Goal: Use online tool/utility: Utilize a website feature to perform a specific function

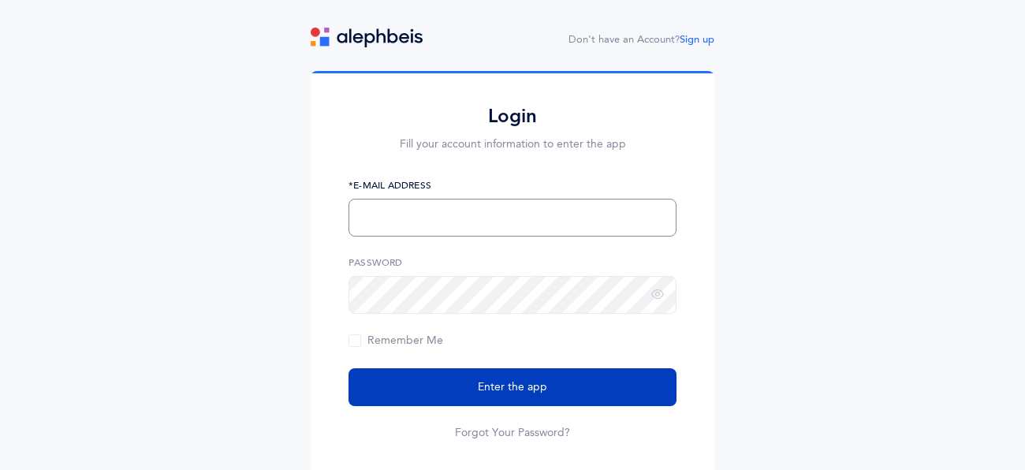
type input "rjantzi@chederphiladelphia.org"
click at [463, 384] on button "Enter the app" at bounding box center [512, 387] width 328 height 38
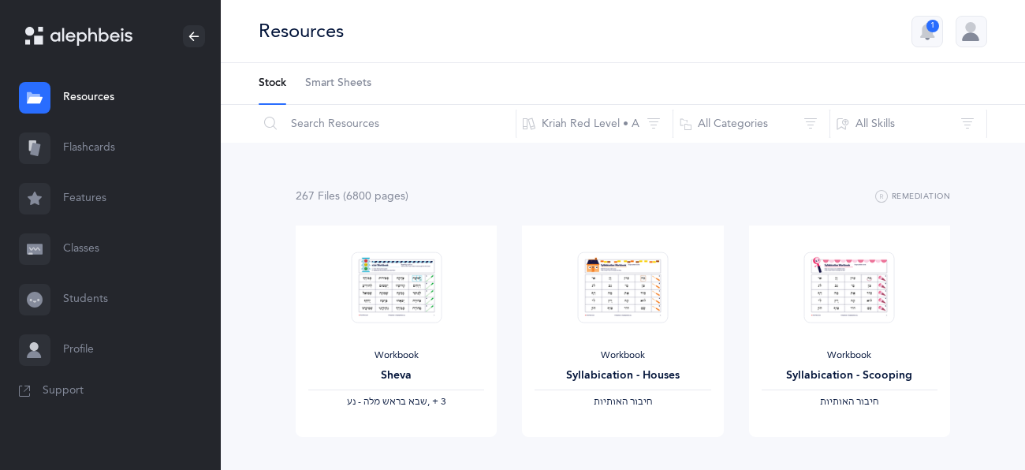
click at [78, 150] on link "Flashcards" at bounding box center [110, 148] width 221 height 50
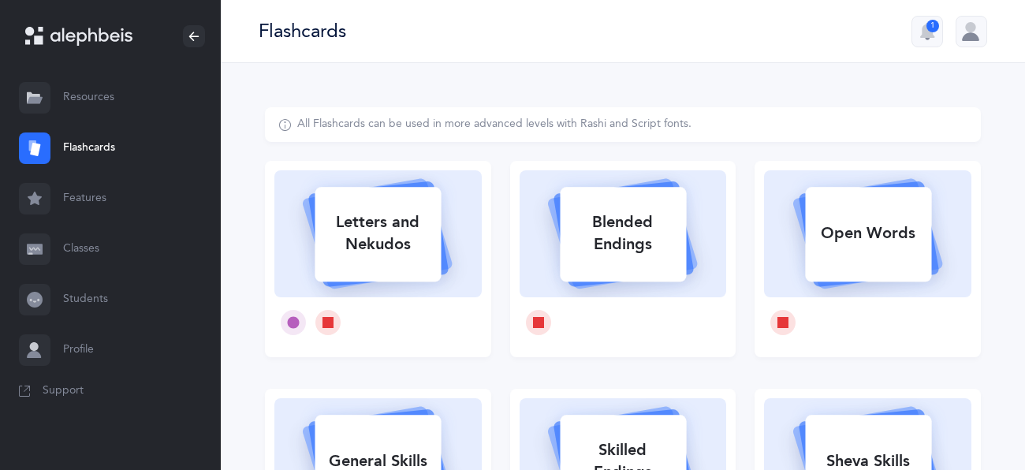
click at [79, 151] on link "Flashcards" at bounding box center [110, 148] width 221 height 50
click at [375, 246] on div "Letters and Nekudos" at bounding box center [378, 233] width 126 height 63
select select
select select "single"
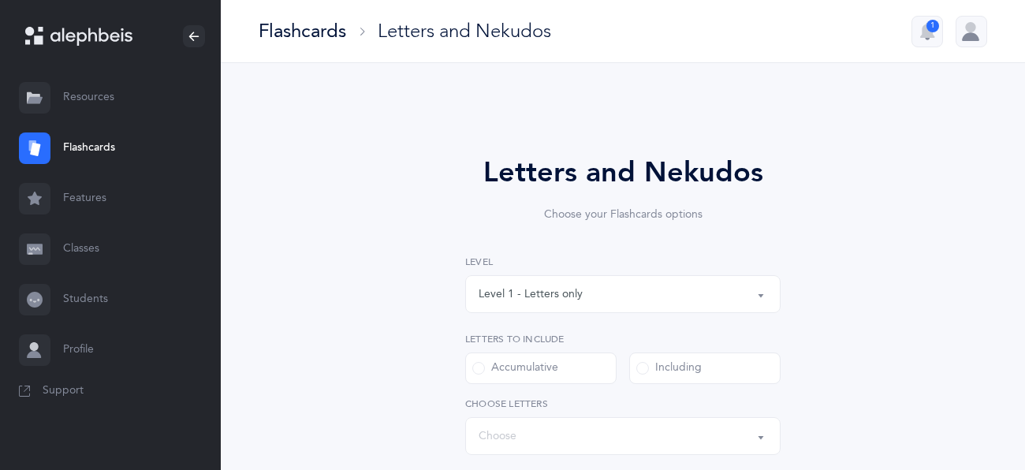
select select "27"
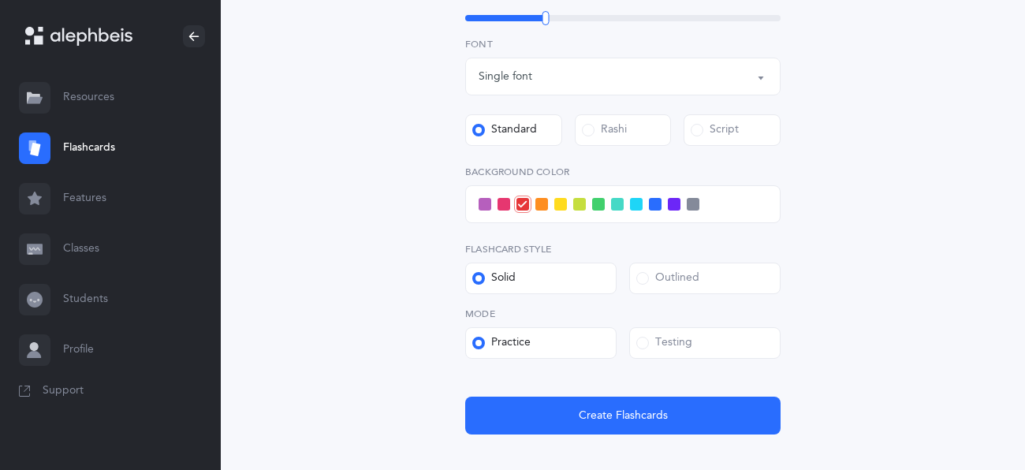
scroll to position [543, 0]
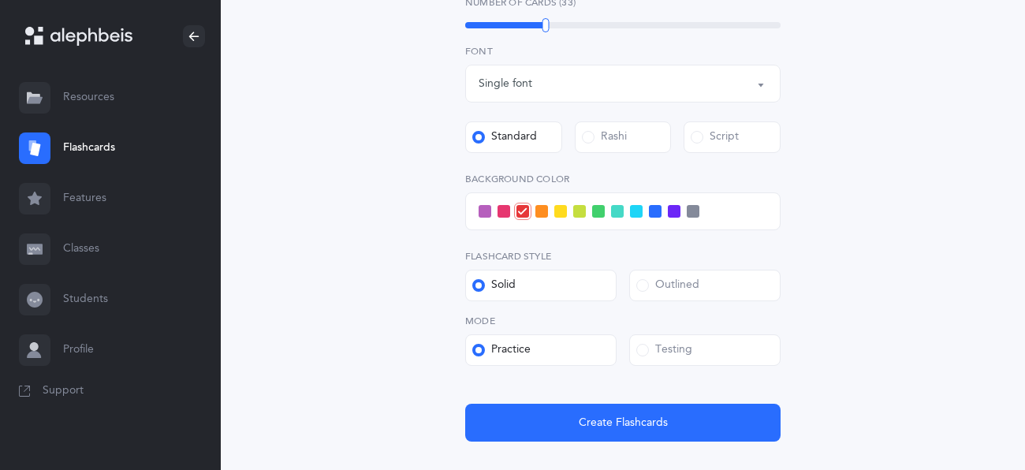
click at [616, 210] on span at bounding box center [617, 211] width 13 height 13
click at [0, 0] on input "checkbox" at bounding box center [0, 0] width 0 height 0
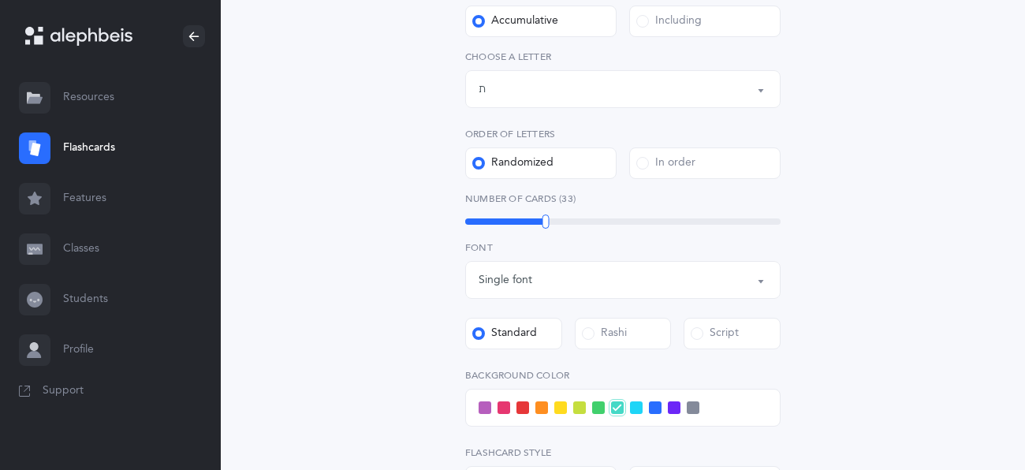
scroll to position [352, 0]
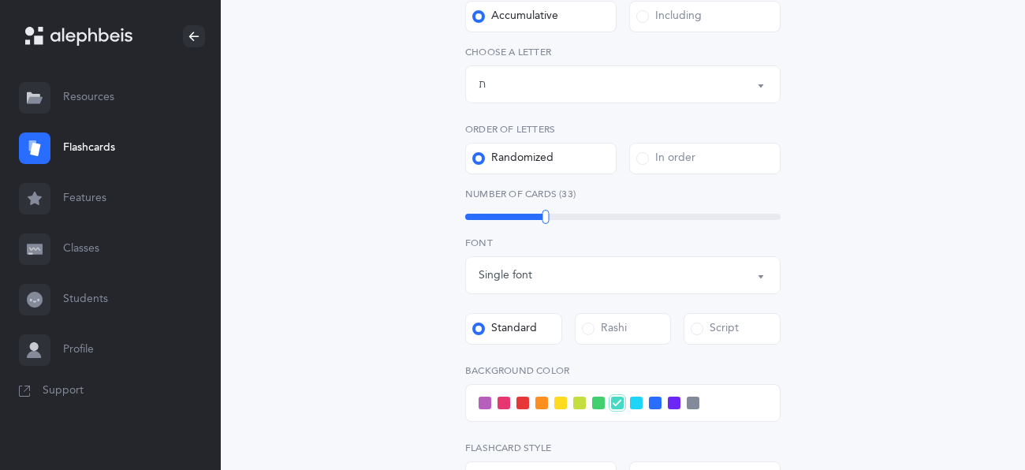
click at [596, 402] on span at bounding box center [598, 403] width 13 height 13
click at [0, 0] on input "checkbox" at bounding box center [0, 0] width 0 height 0
click at [577, 404] on span at bounding box center [579, 403] width 13 height 13
click at [0, 0] on input "checkbox" at bounding box center [0, 0] width 0 height 0
click at [614, 404] on span at bounding box center [617, 403] width 13 height 13
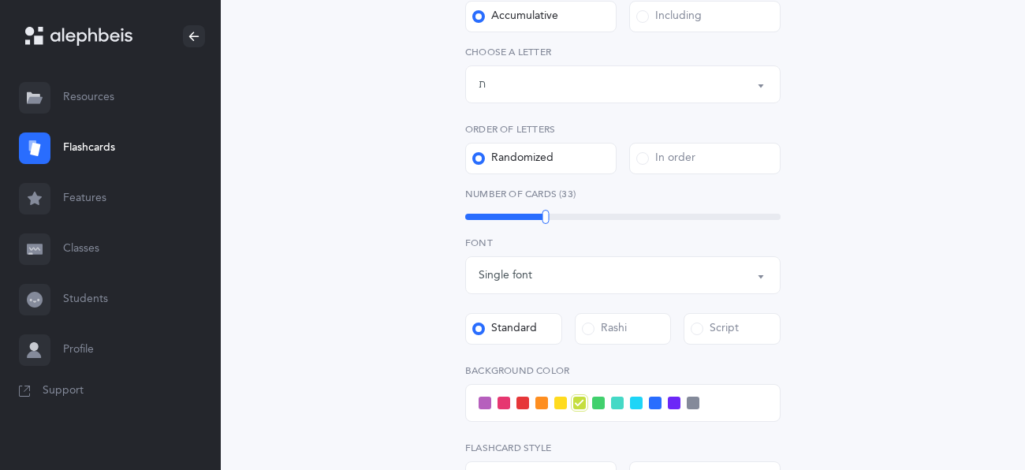
click at [0, 0] on input "checkbox" at bounding box center [0, 0] width 0 height 0
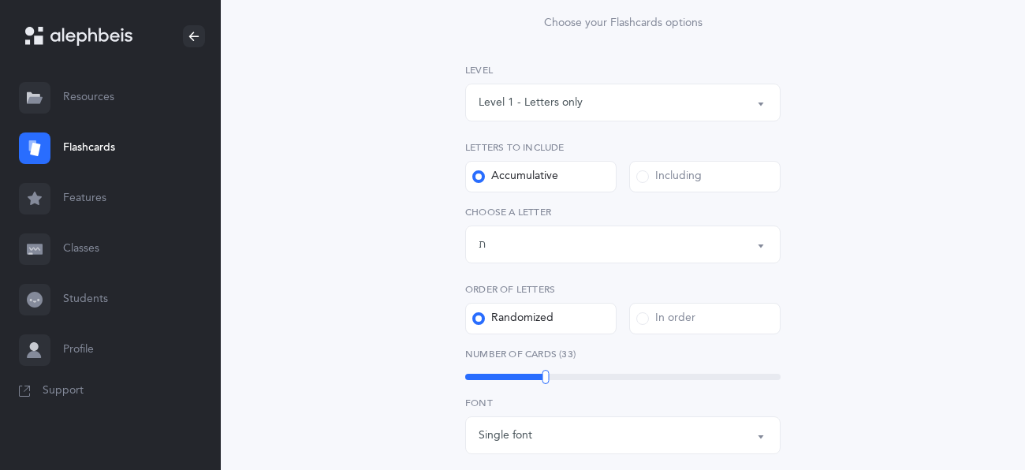
scroll to position [190, 0]
drag, startPoint x: 546, startPoint y: 381, endPoint x: 467, endPoint y: 382, distance: 78.9
click at [467, 382] on div at bounding box center [467, 378] width 7 height 14
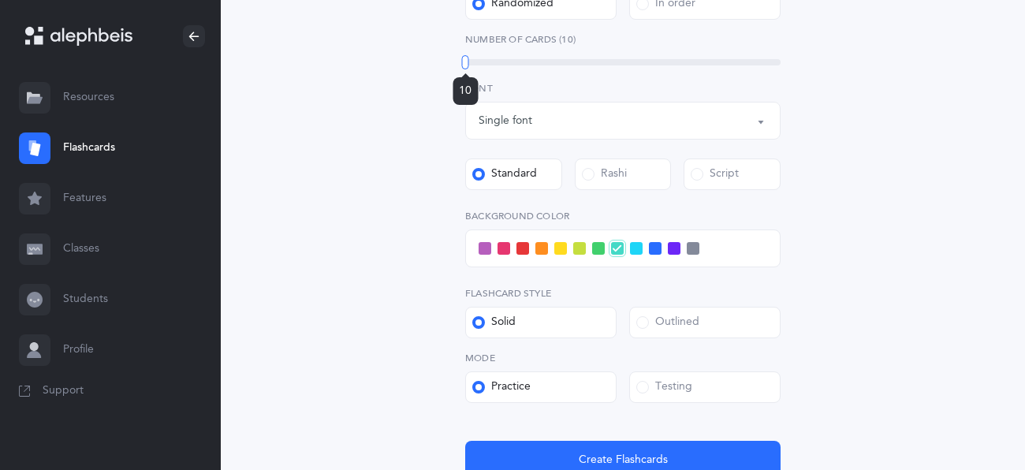
scroll to position [640, 0]
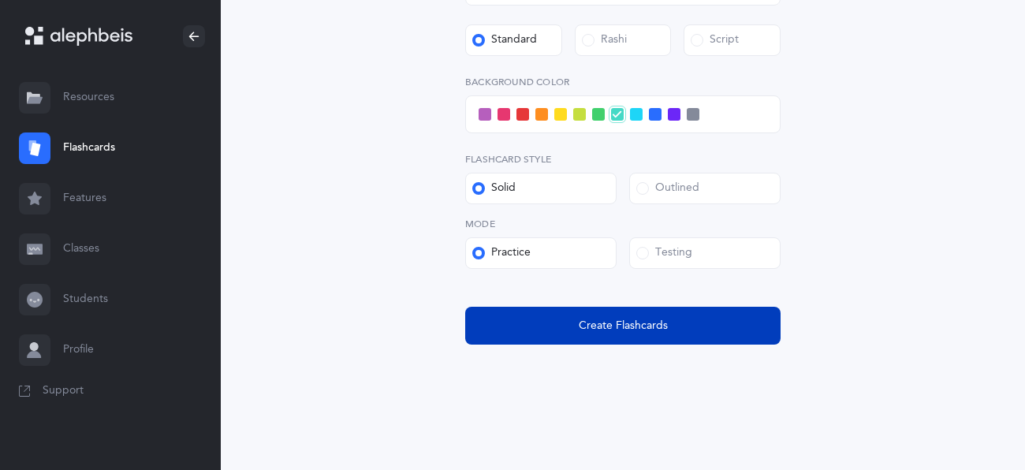
click at [562, 329] on button "Create Flashcards" at bounding box center [622, 326] width 315 height 38
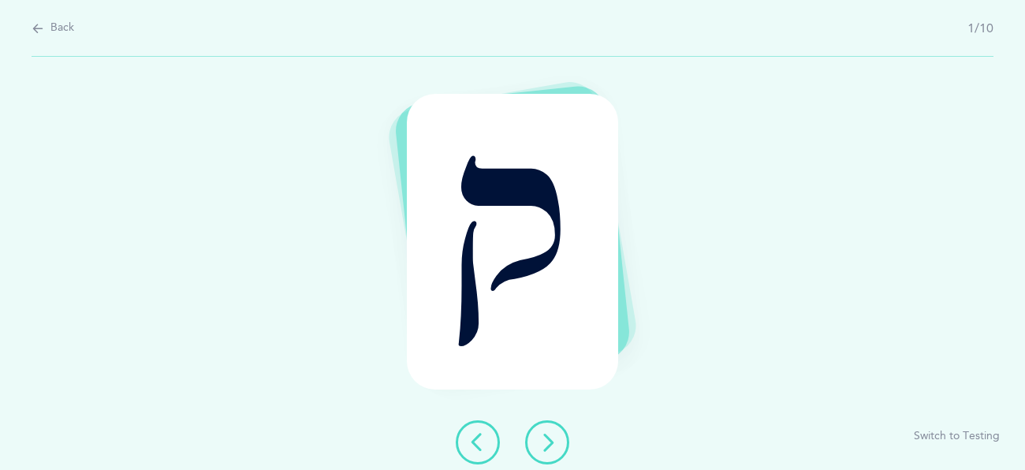
scroll to position [0, 0]
click at [532, 432] on button at bounding box center [547, 442] width 44 height 44
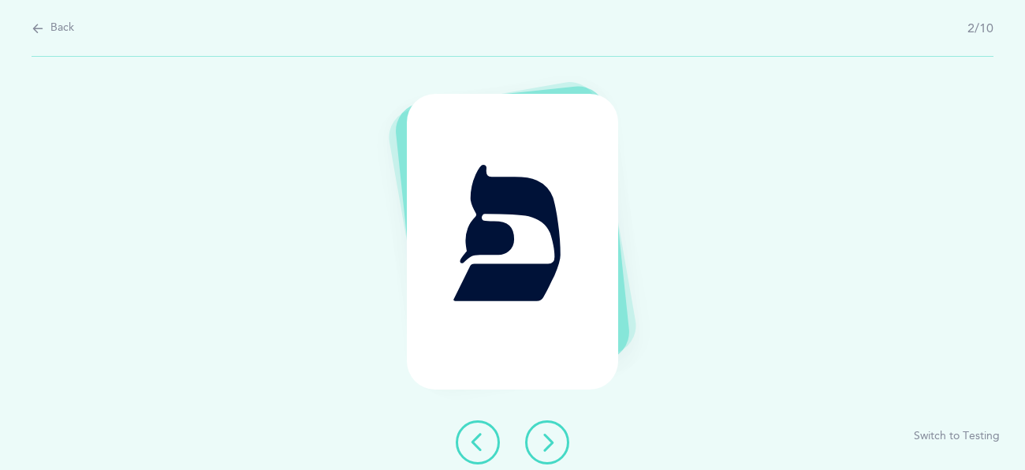
click at [532, 432] on button at bounding box center [547, 442] width 44 height 44
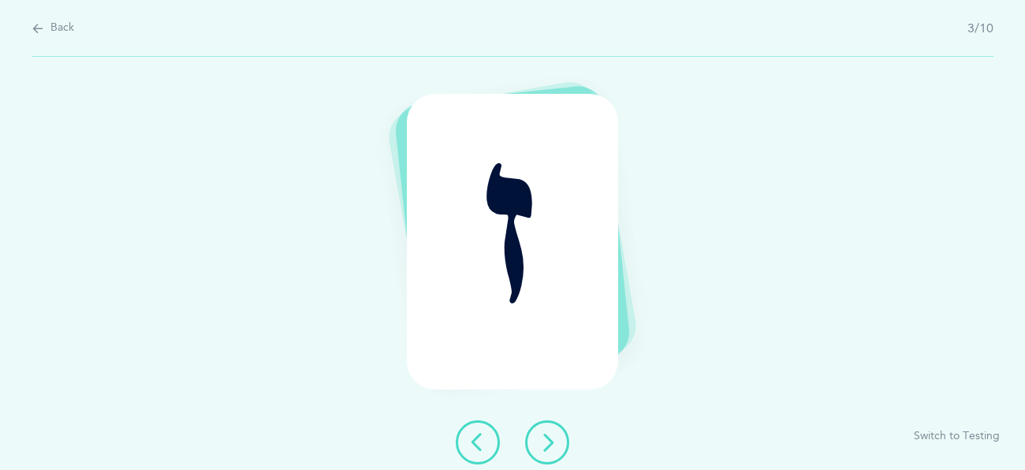
click at [532, 432] on button at bounding box center [547, 442] width 44 height 44
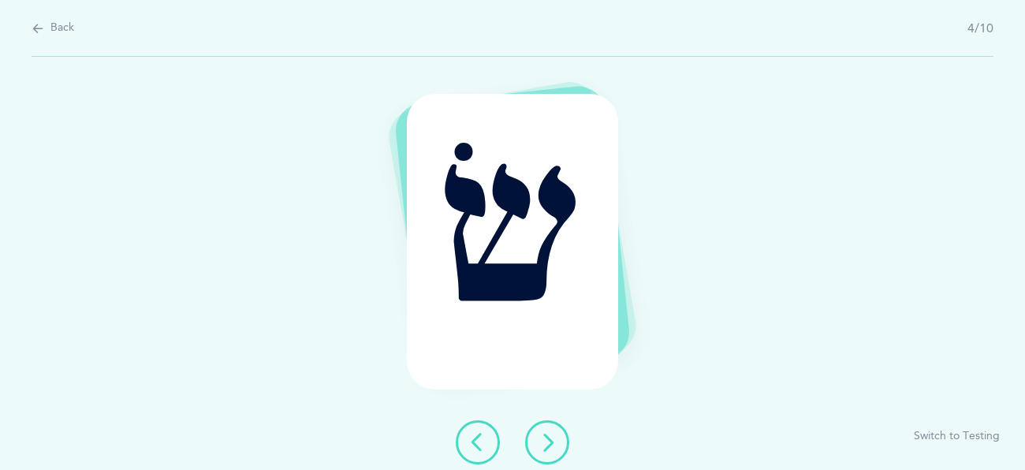
click at [532, 432] on button at bounding box center [547, 442] width 44 height 44
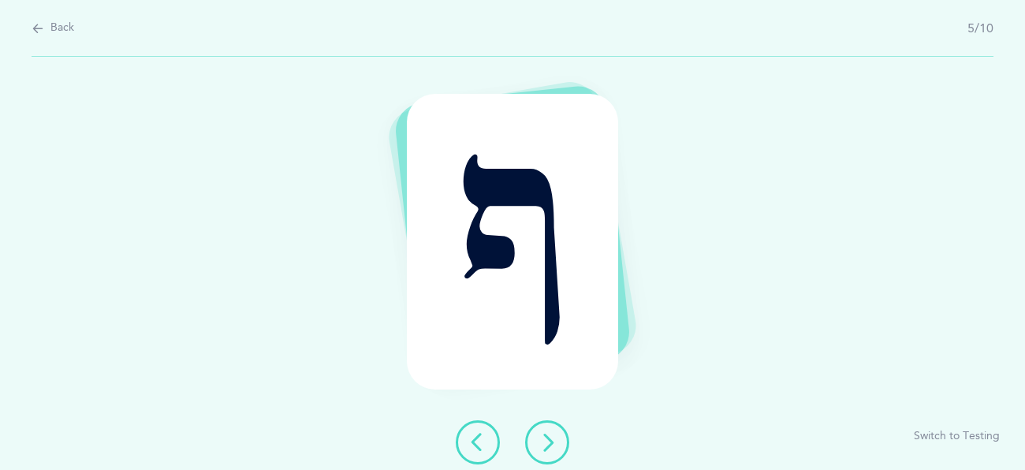
click at [536, 437] on button at bounding box center [547, 442] width 44 height 44
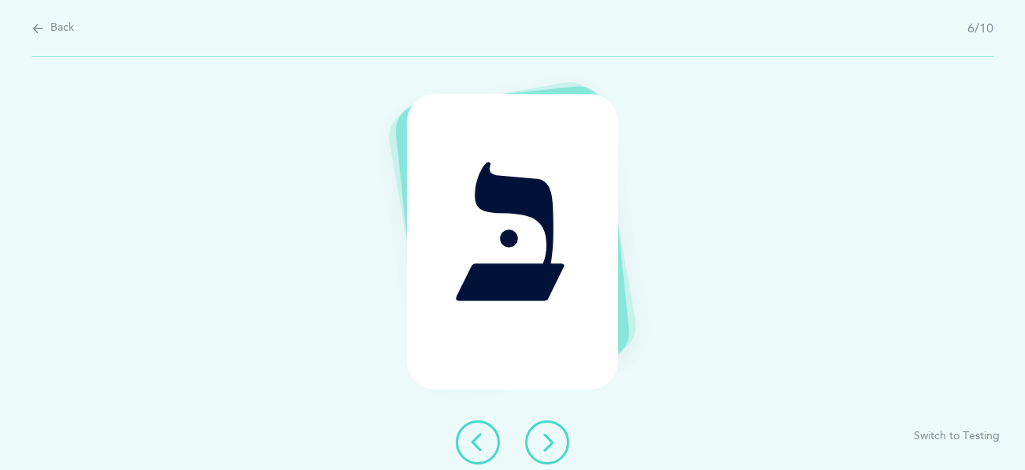
click at [537, 437] on button at bounding box center [547, 442] width 44 height 44
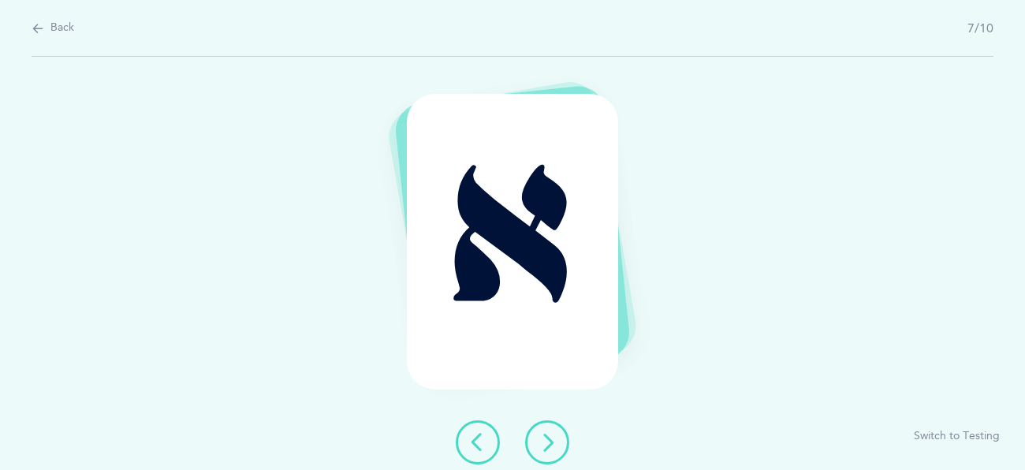
click at [537, 437] on button at bounding box center [547, 442] width 44 height 44
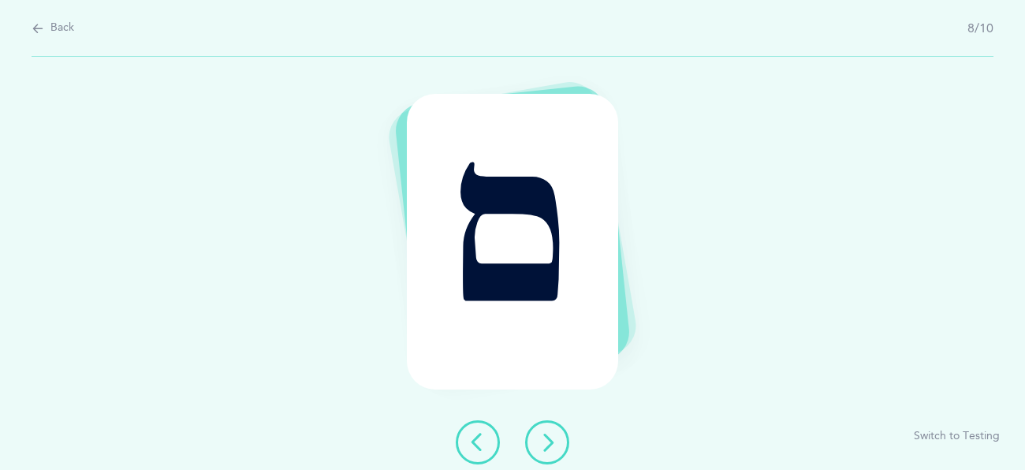
click at [540, 438] on icon at bounding box center [547, 442] width 19 height 19
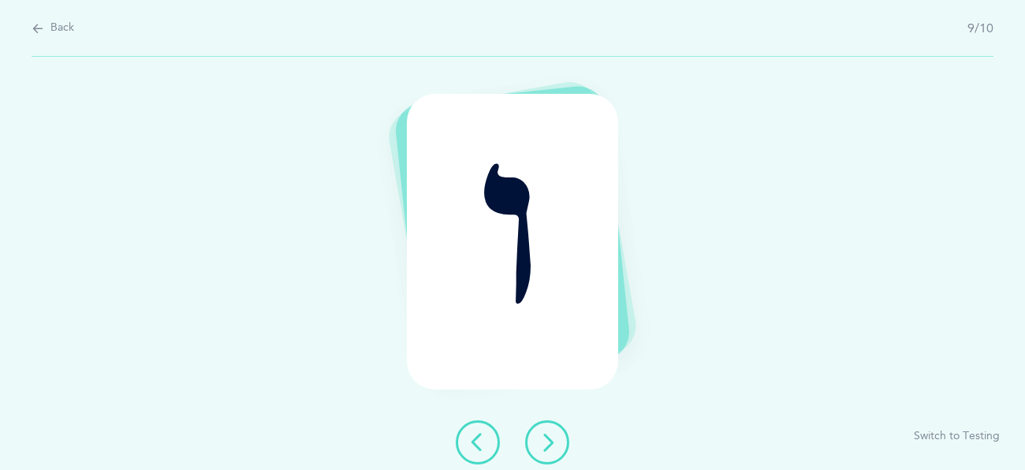
click at [541, 438] on icon at bounding box center [547, 442] width 19 height 19
click at [542, 439] on icon at bounding box center [547, 442] width 19 height 19
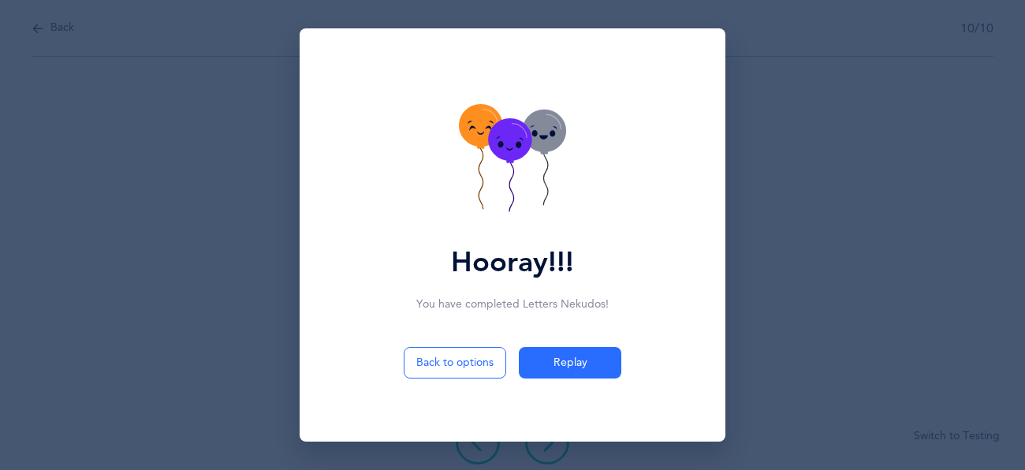
click at [500, 123] on icon at bounding box center [480, 127] width 43 height 43
click at [500, 123] on icon at bounding box center [509, 140] width 43 height 43
click at [500, 123] on icon at bounding box center [509, 139] width 43 height 43
click at [500, 123] on icon at bounding box center [480, 127] width 43 height 43
click at [500, 123] on icon at bounding box center [509, 139] width 43 height 43
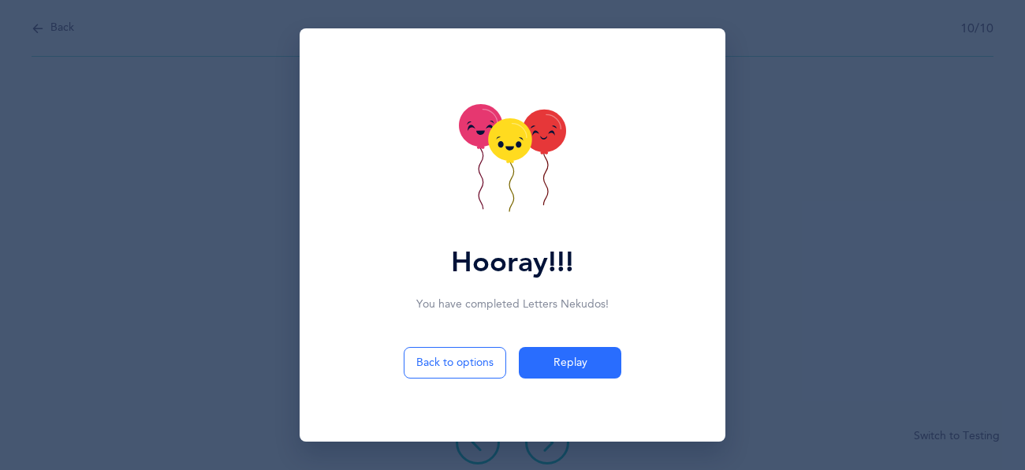
click at [573, 49] on div "Hooray!!!" at bounding box center [512, 171] width 407 height 287
